Goal: Information Seeking & Learning: Learn about a topic

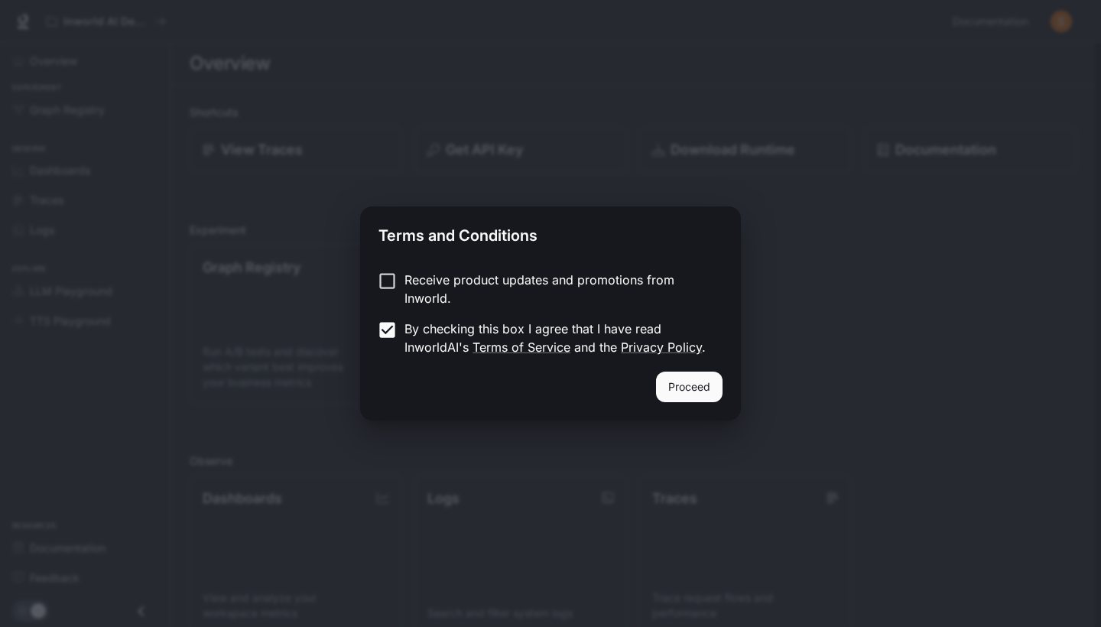
click at [662, 389] on button "Proceed" at bounding box center [689, 387] width 67 height 31
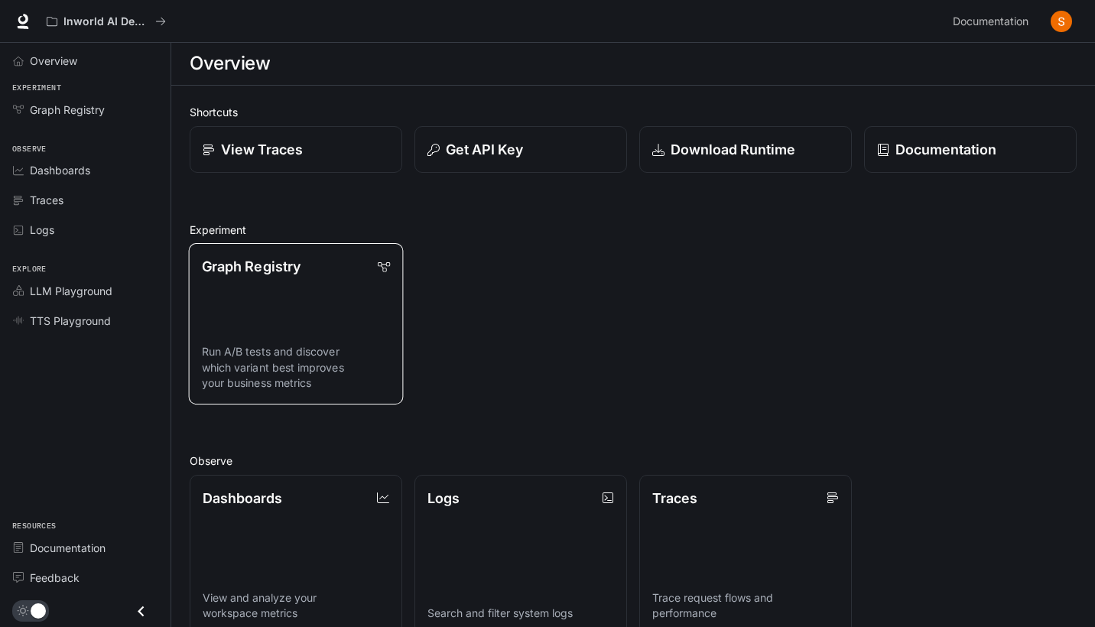
click at [235, 299] on link "Graph Registry Run A/B tests and discover which variant best improves your busi…" at bounding box center [296, 323] width 215 height 161
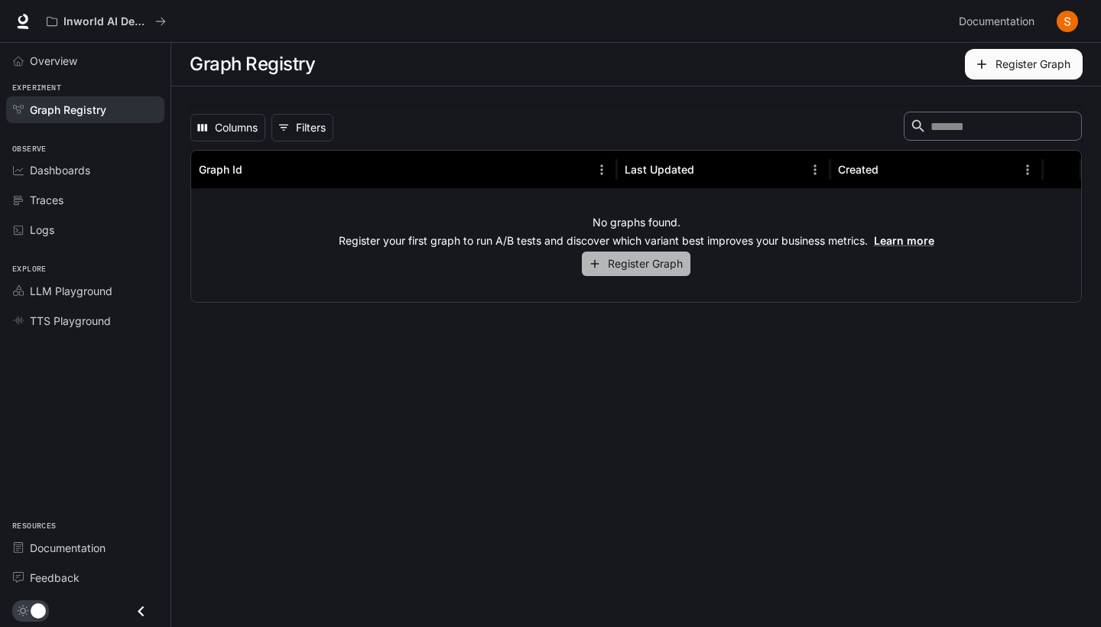
click at [601, 259] on icon "button" at bounding box center [595, 264] width 14 height 14
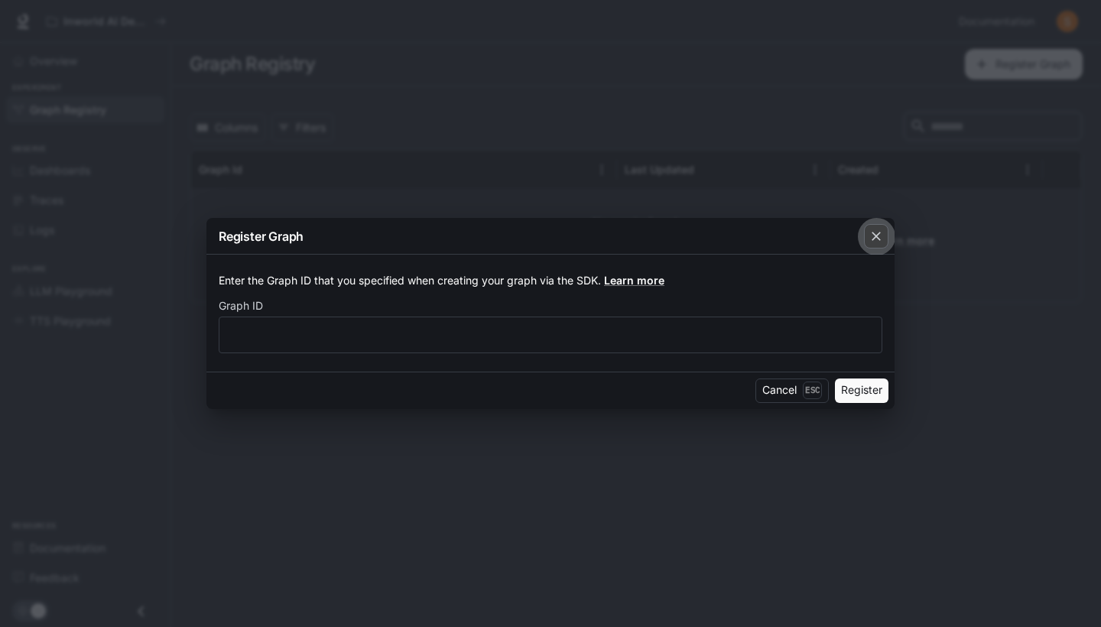
click at [877, 236] on icon "button" at bounding box center [876, 237] width 9 height 9
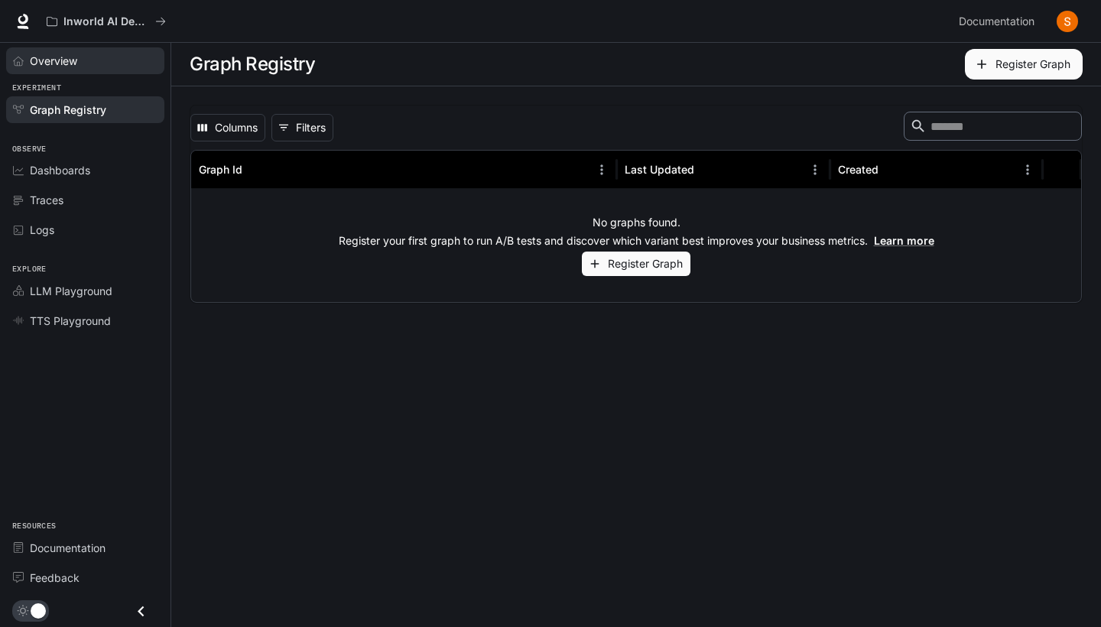
click at [83, 58] on div "Overview" at bounding box center [94, 61] width 128 height 16
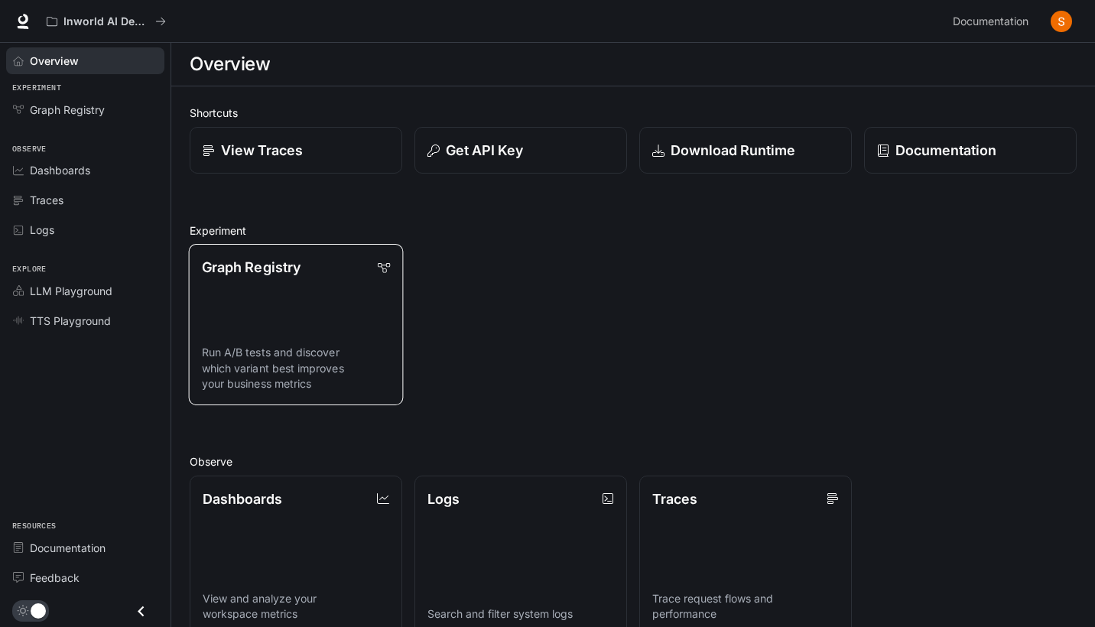
click at [325, 380] on p "Run A/B tests and discover which variant best improves your business metrics" at bounding box center [296, 369] width 188 height 47
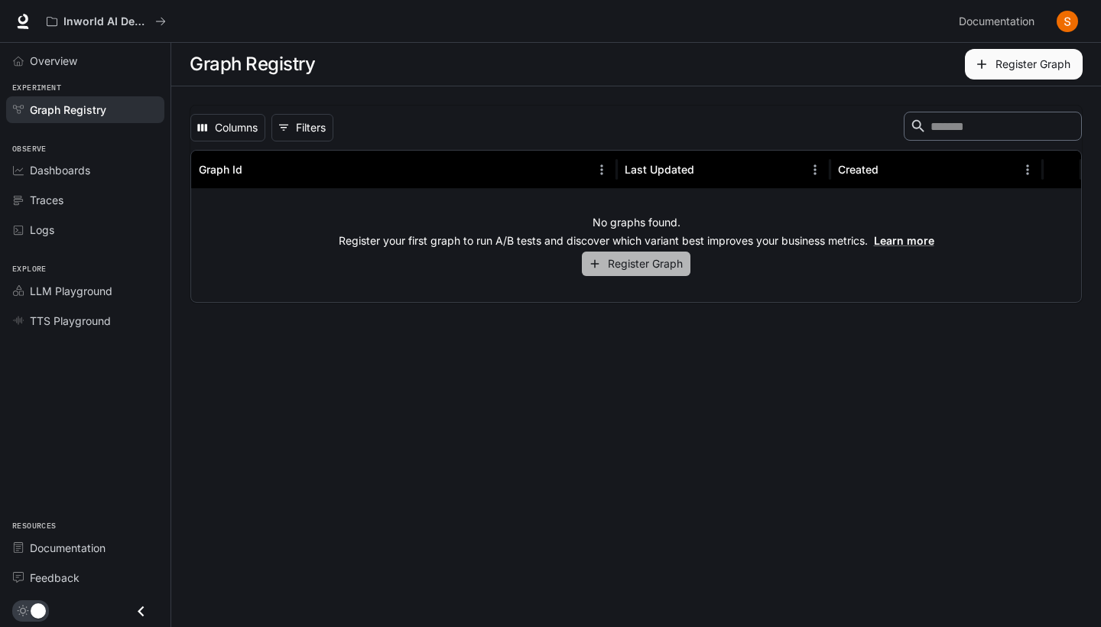
click at [612, 264] on button "Register Graph" at bounding box center [636, 264] width 109 height 25
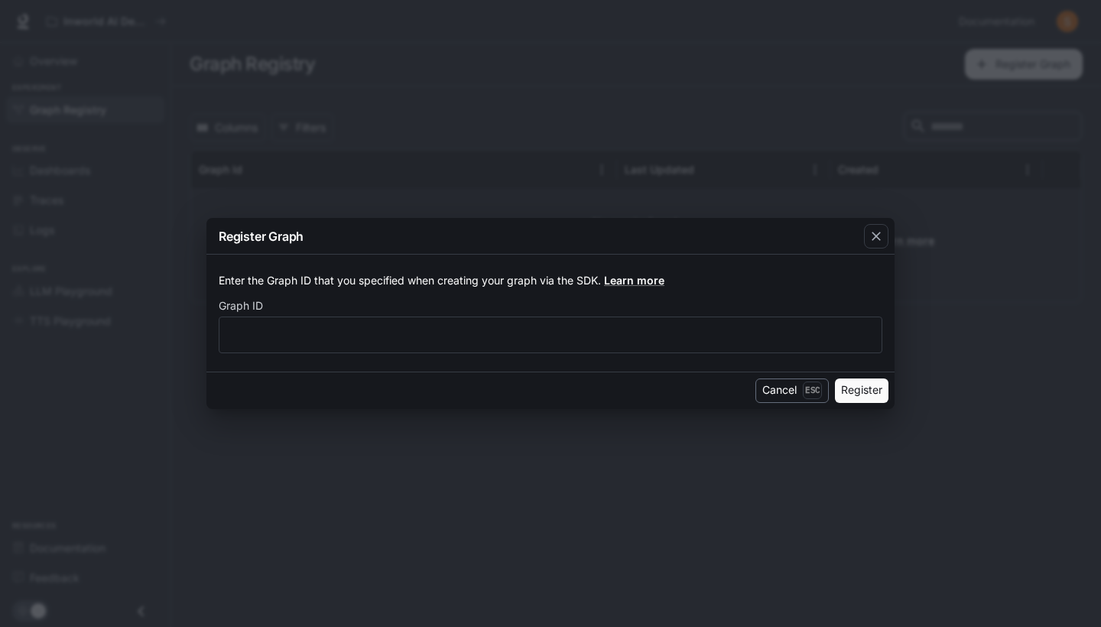
click at [782, 389] on button "Cancel Esc" at bounding box center [792, 391] width 73 height 24
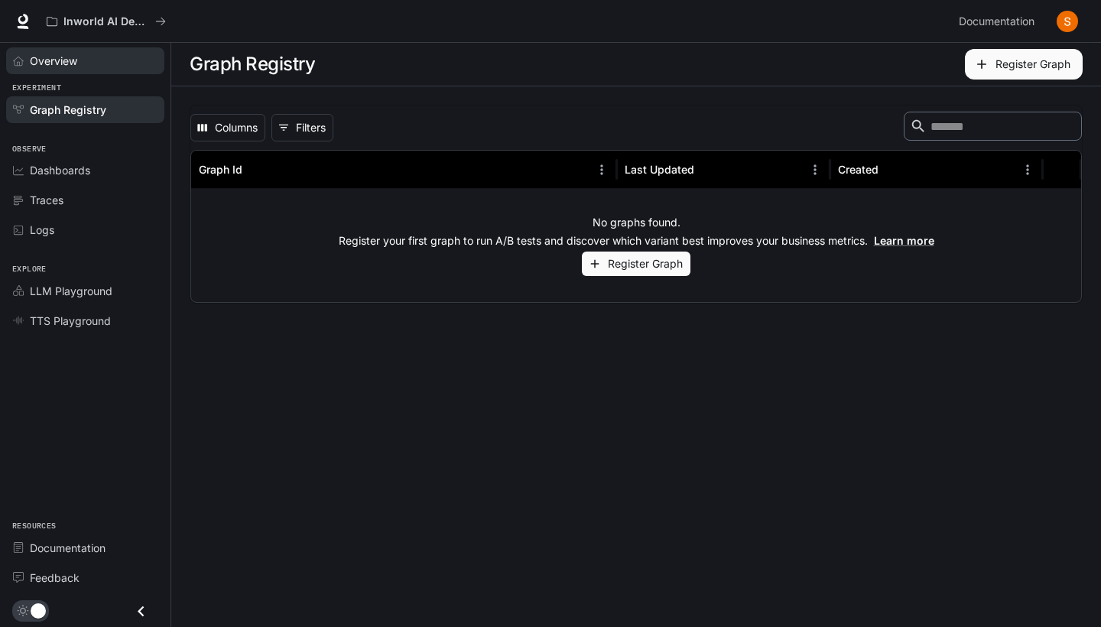
click at [56, 61] on span "Overview" at bounding box center [53, 61] width 47 height 16
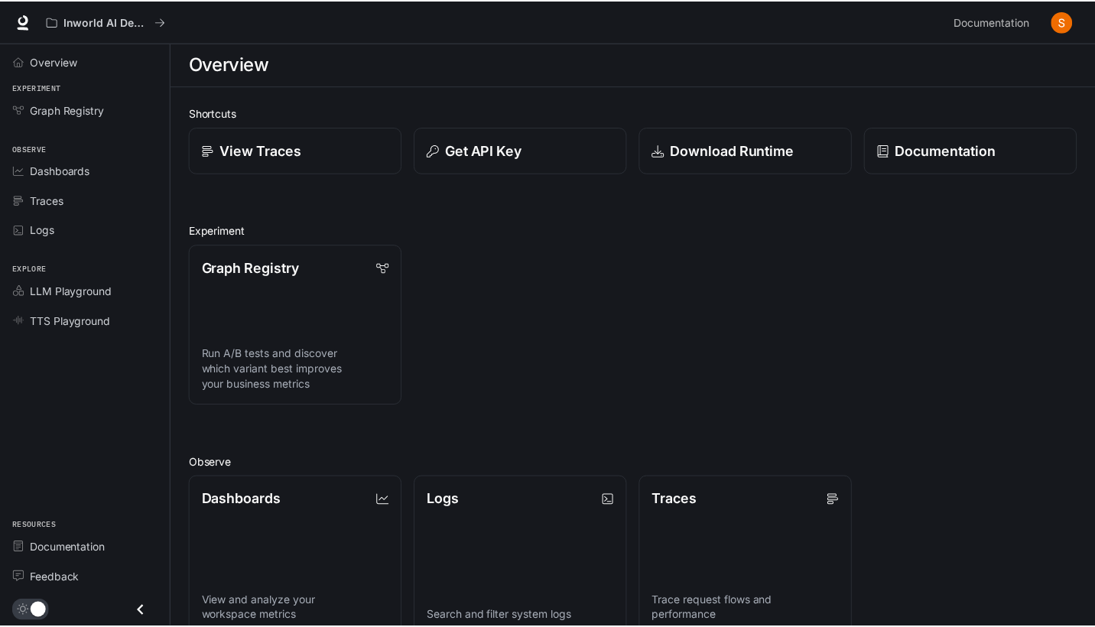
scroll to position [1, 0]
